Goal: Task Accomplishment & Management: Use online tool/utility

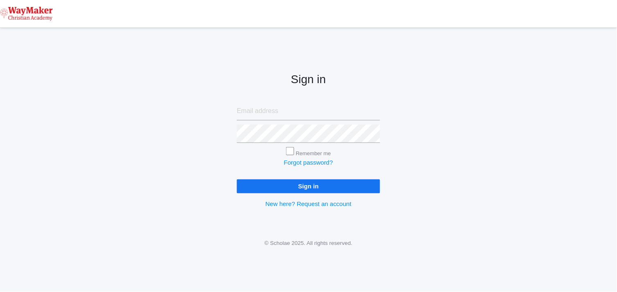
type input "[EMAIL_ADDRESS][DOMAIN_NAME]"
click at [273, 183] on input "Sign in" at bounding box center [308, 185] width 143 height 13
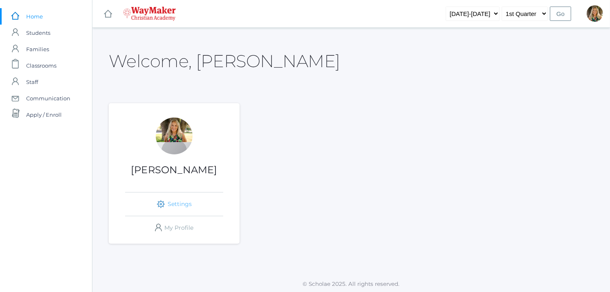
click at [182, 201] on link "icons/ui/navigation/settings Created with Sketch. Settings" at bounding box center [174, 203] width 98 height 23
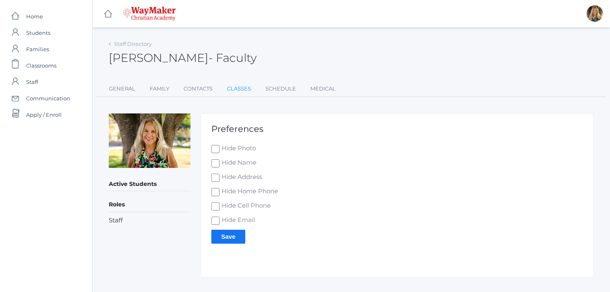
click at [241, 89] on link "Classes" at bounding box center [239, 89] width 24 height 16
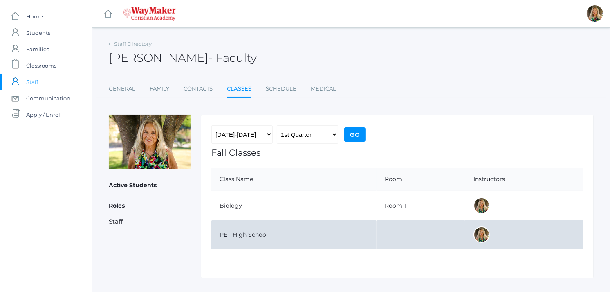
click at [239, 231] on td "PE - High School" at bounding box center [293, 234] width 165 height 29
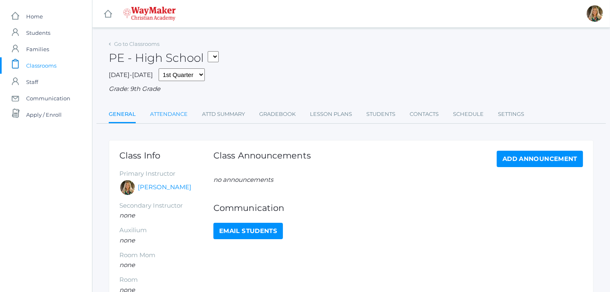
click at [172, 115] on link "Attendance" at bounding box center [169, 114] width 38 height 16
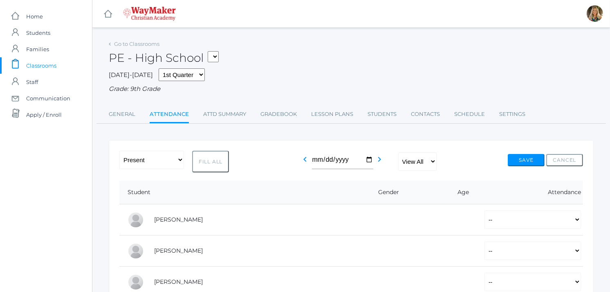
click at [214, 162] on button "Fill All" at bounding box center [210, 162] width 37 height 22
select select "P"
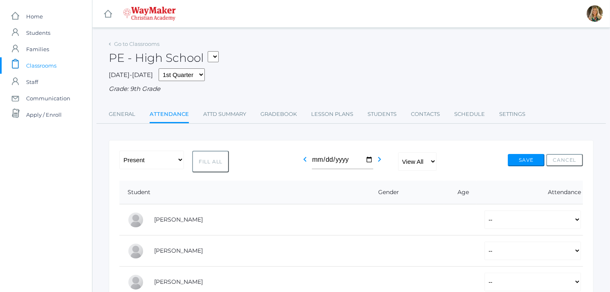
select select "P"
click at [532, 157] on button "Save" at bounding box center [526, 160] width 37 height 12
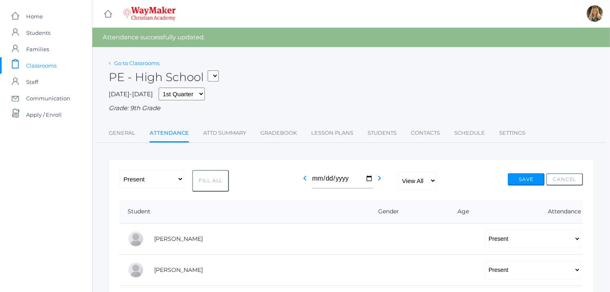
click at [127, 61] on link "Go to Classrooms" at bounding box center [136, 63] width 45 height 7
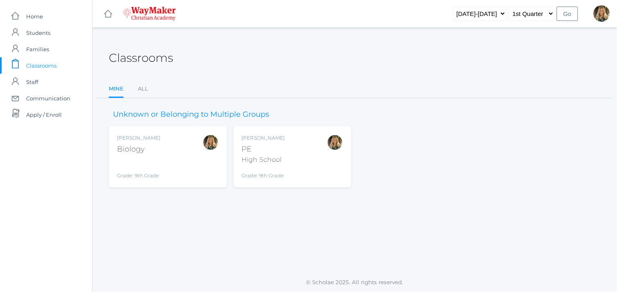
drag, startPoint x: 154, startPoint y: 152, endPoint x: 155, endPoint y: 144, distance: 8.2
click at [154, 150] on div "Biology" at bounding box center [138, 149] width 43 height 11
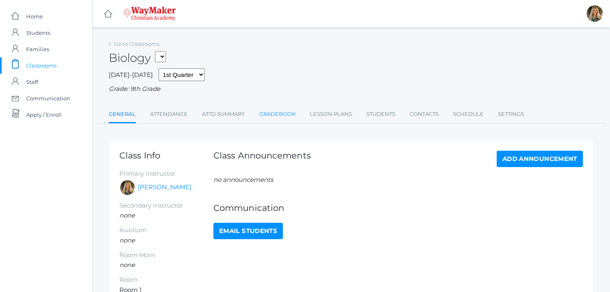
click at [288, 111] on link "Gradebook" at bounding box center [277, 114] width 36 height 16
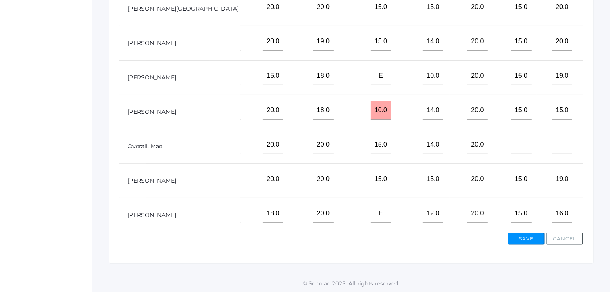
scroll to position [130, 424]
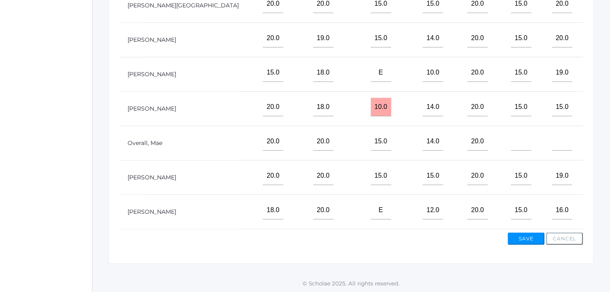
drag, startPoint x: 578, startPoint y: 119, endPoint x: 260, endPoint y: 243, distance: 341.9
click at [260, 243] on div "Save Cancel" at bounding box center [351, 237] width 464 height 16
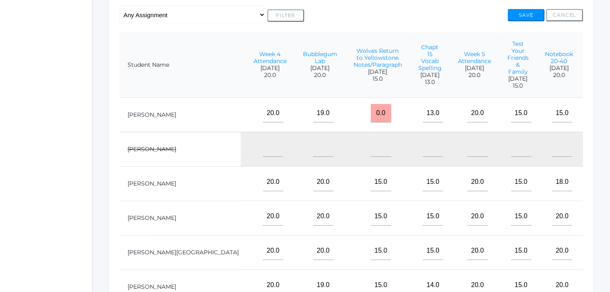
scroll to position [306, 0]
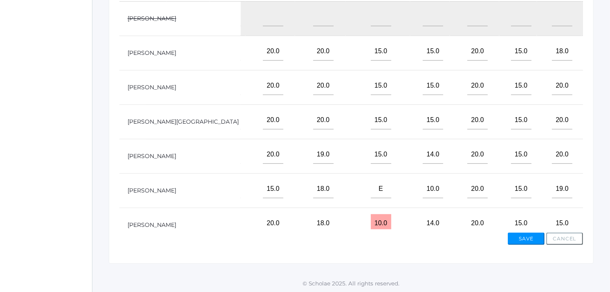
drag, startPoint x: 611, startPoint y: 226, endPoint x: 408, endPoint y: 272, distance: 208.5
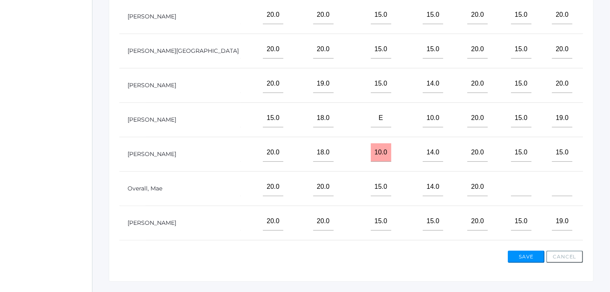
scroll to position [130, 424]
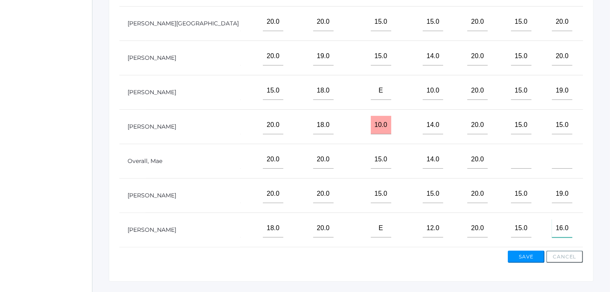
click at [552, 219] on input"] "16.0" at bounding box center [562, 228] width 20 height 18
type input"] "1"
type input"] "18"
click at [537, 259] on button "Save" at bounding box center [526, 256] width 37 height 12
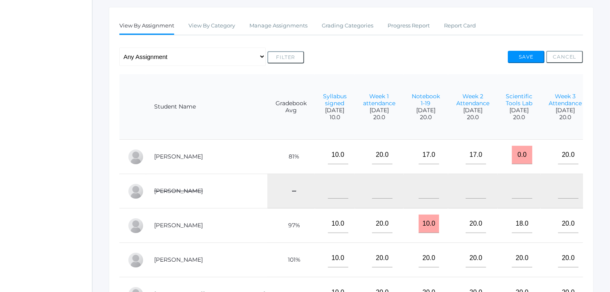
scroll to position [325, 0]
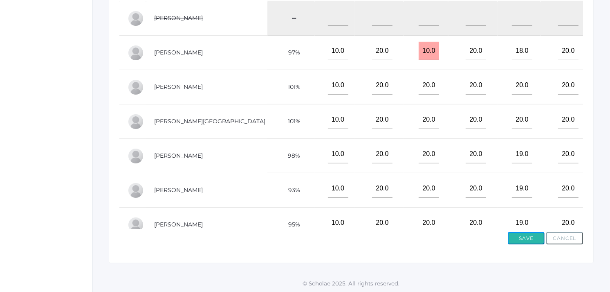
click at [525, 233] on button "Save" at bounding box center [526, 238] width 37 height 12
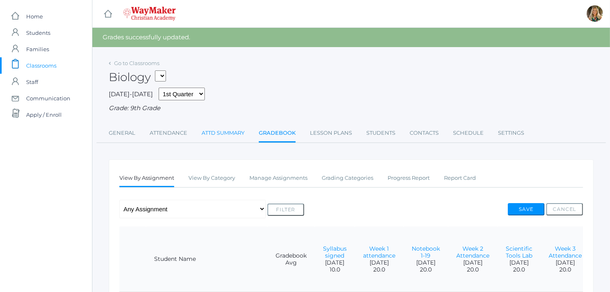
scroll to position [325, 0]
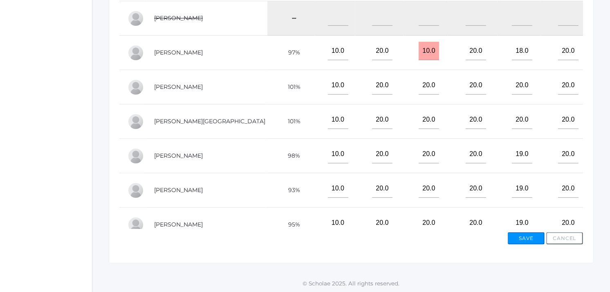
click at [268, 136] on td "101%" at bounding box center [291, 121] width 47 height 34
click at [198, 35] on td "[PERSON_NAME]" at bounding box center [206, 18] width 121 height 34
click at [525, 236] on button "Save" at bounding box center [526, 238] width 37 height 12
